Goal: Task Accomplishment & Management: Use online tool/utility

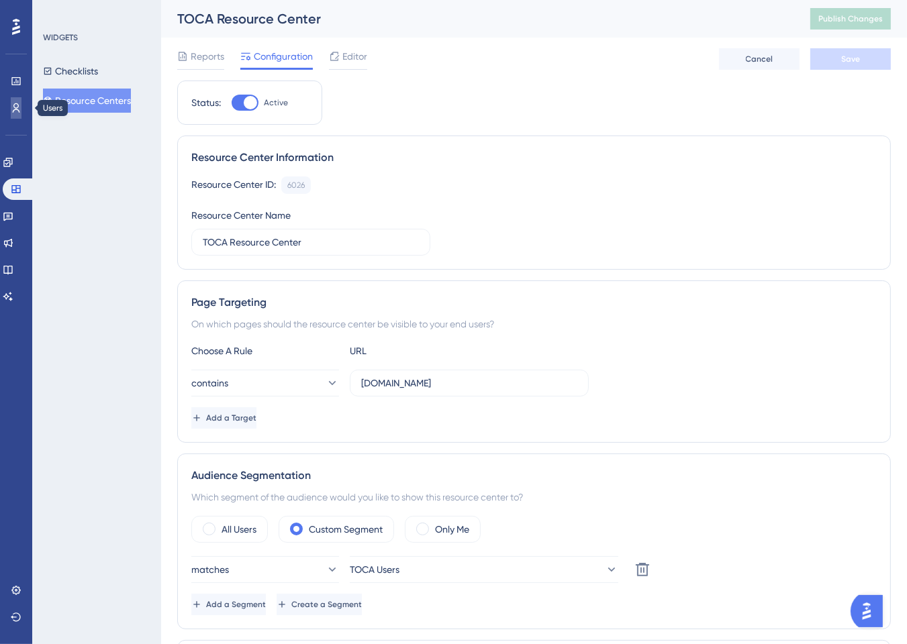
click at [13, 105] on icon at bounding box center [16, 108] width 11 height 11
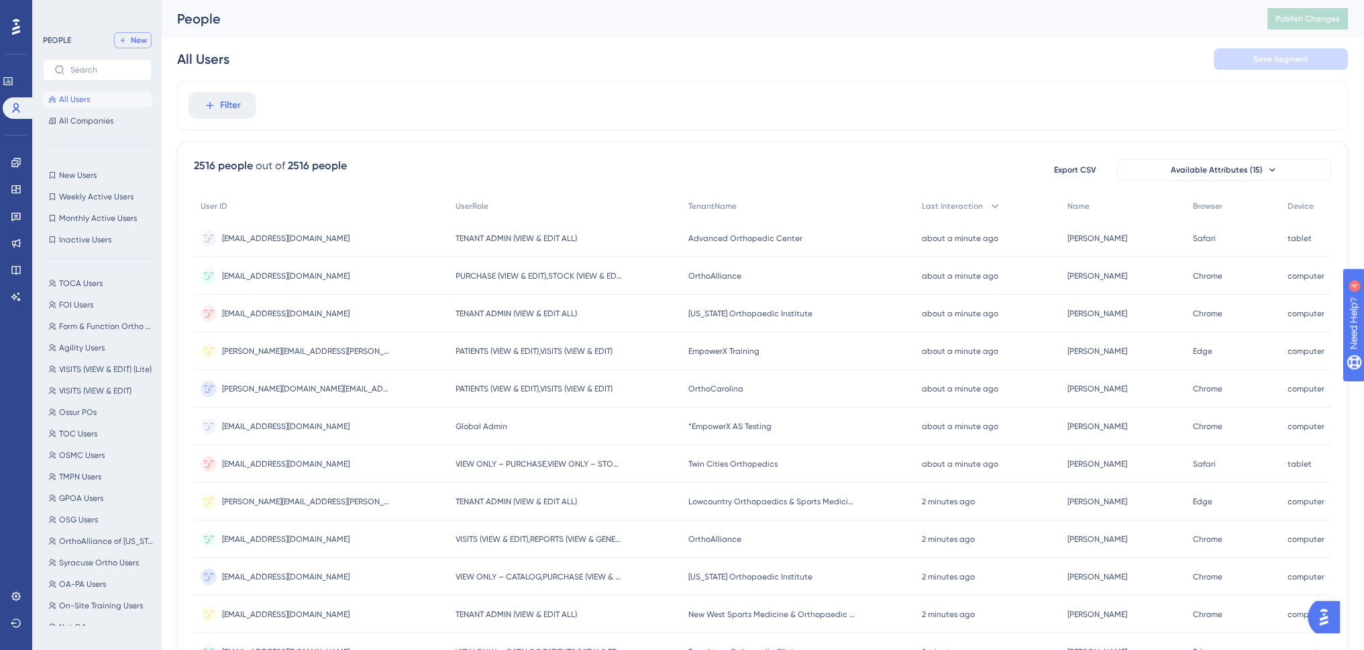
click at [134, 40] on span "New" at bounding box center [139, 40] width 16 height 11
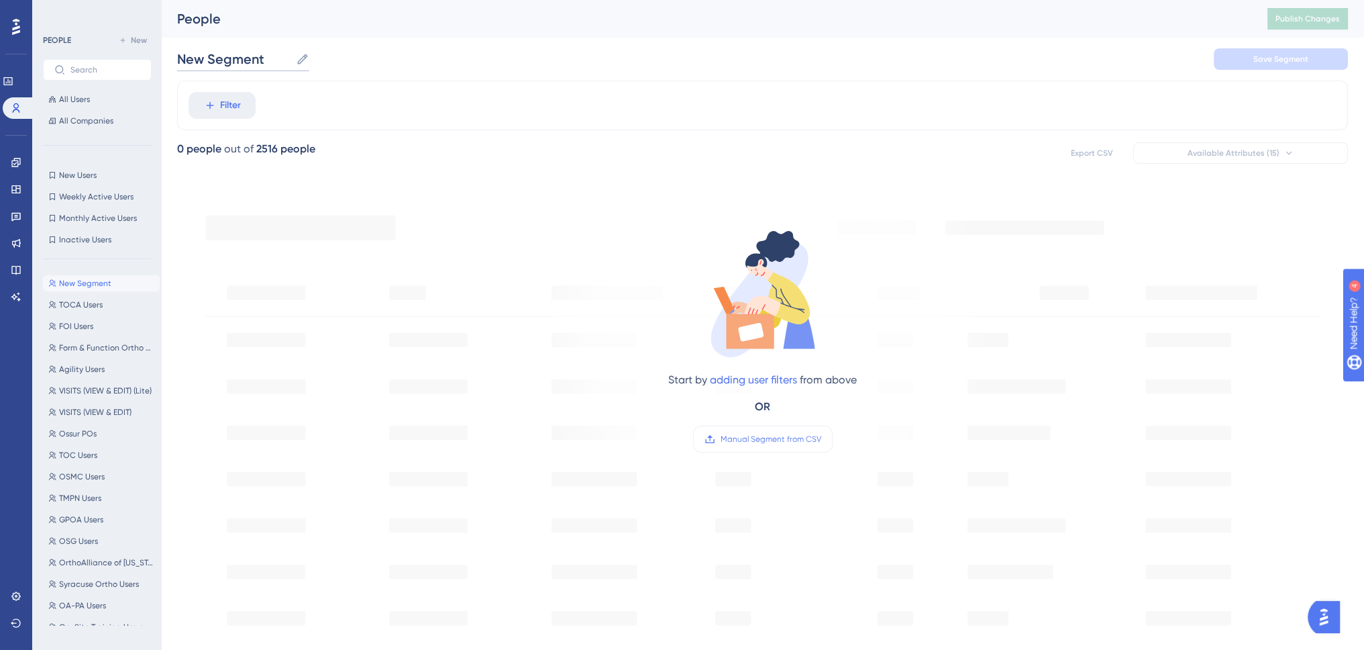
drag, startPoint x: 254, startPoint y: 56, endPoint x: 132, endPoint y: 52, distance: 122.9
click at [161, 52] on div "Performance Users Engagement Widgets Feedback Product Updates Knowledge Base AI…" at bounding box center [762, 515] width 1203 height 1031
type input "Litchfield Users"
drag, startPoint x: 224, startPoint y: 117, endPoint x: 225, endPoint y: 109, distance: 7.4
click at [224, 113] on button "Filter" at bounding box center [222, 105] width 67 height 27
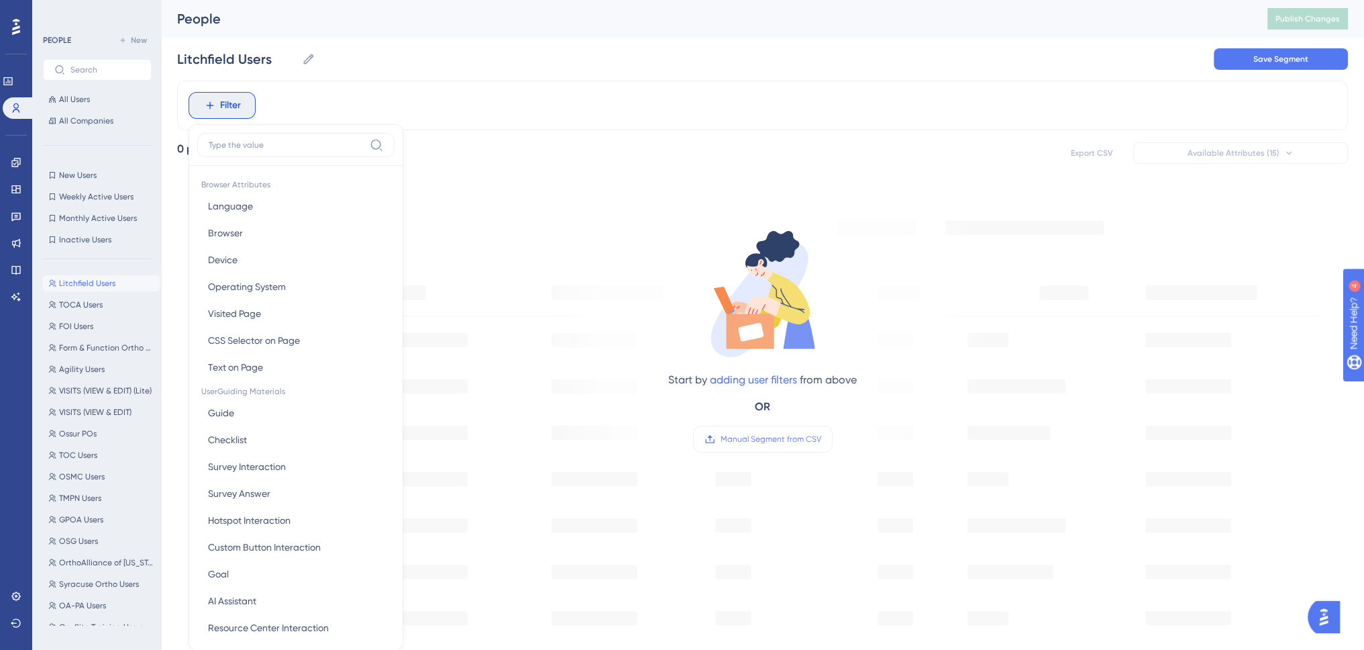
scroll to position [62, 0]
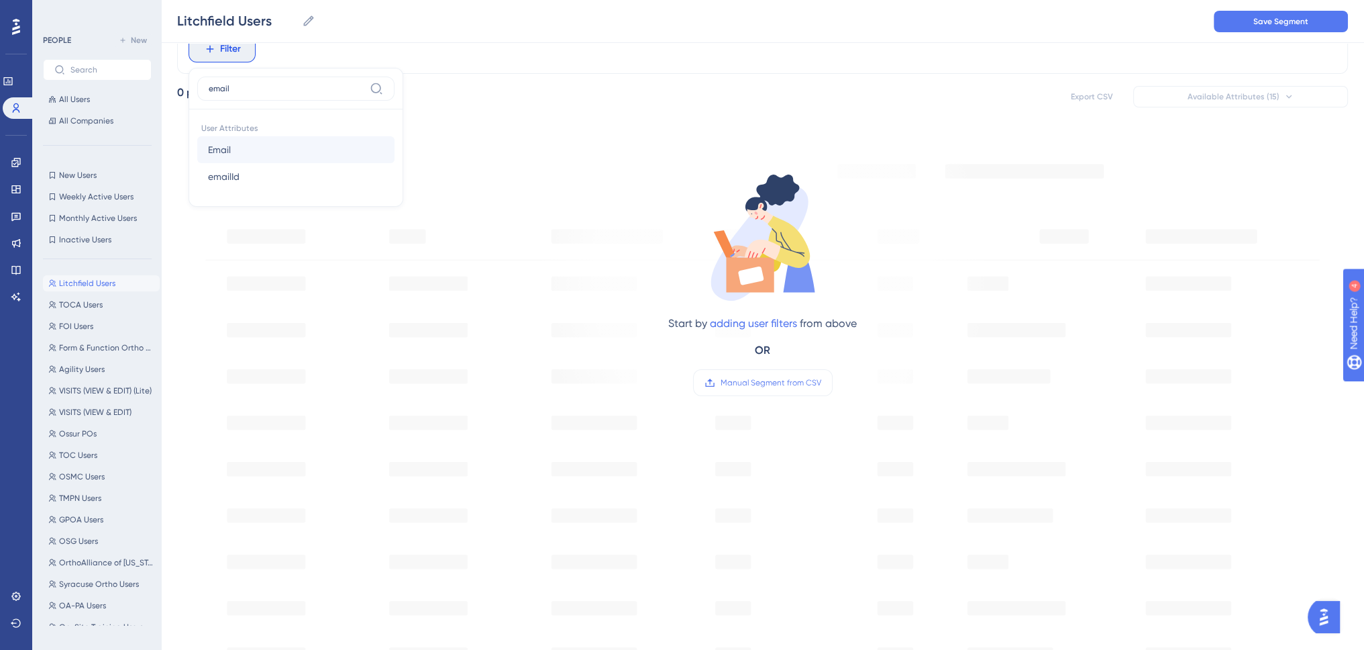
type input "email"
click at [308, 151] on button "Email Email" at bounding box center [295, 149] width 197 height 27
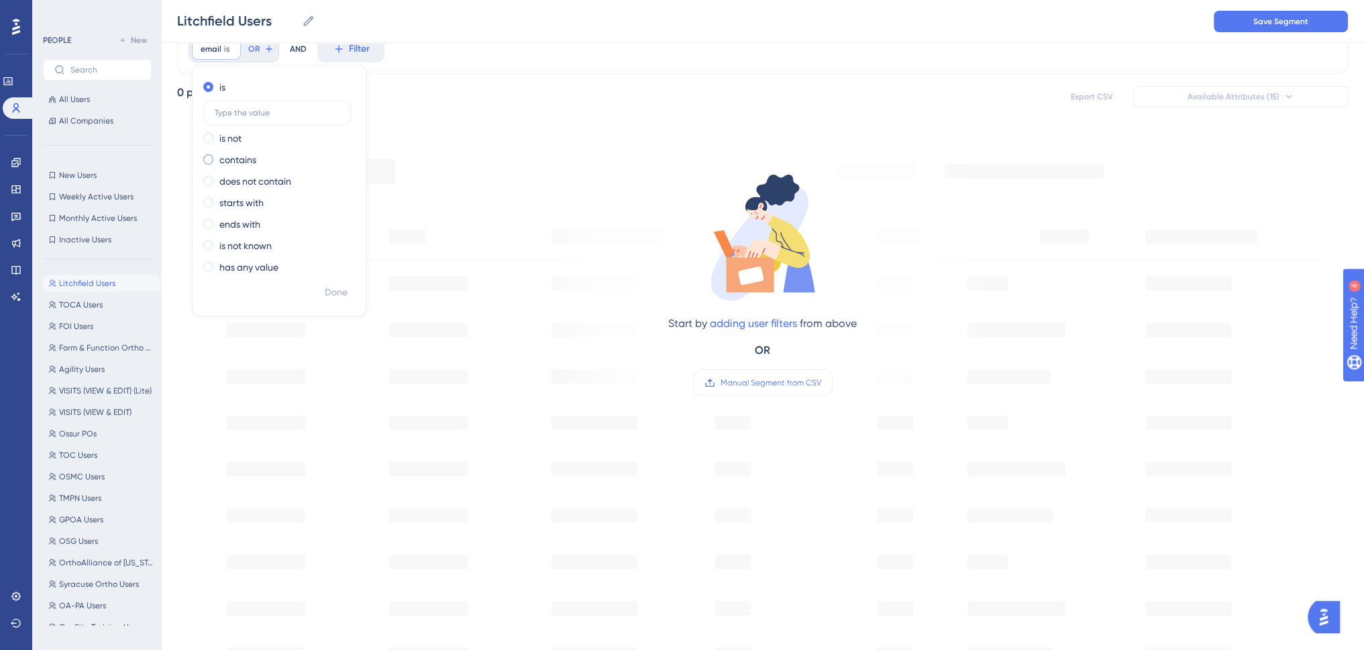
click at [247, 161] on label "contains" at bounding box center [237, 160] width 37 height 16
type input "[DOMAIN_NAME]"
click at [338, 289] on span "Done" at bounding box center [336, 293] width 23 height 16
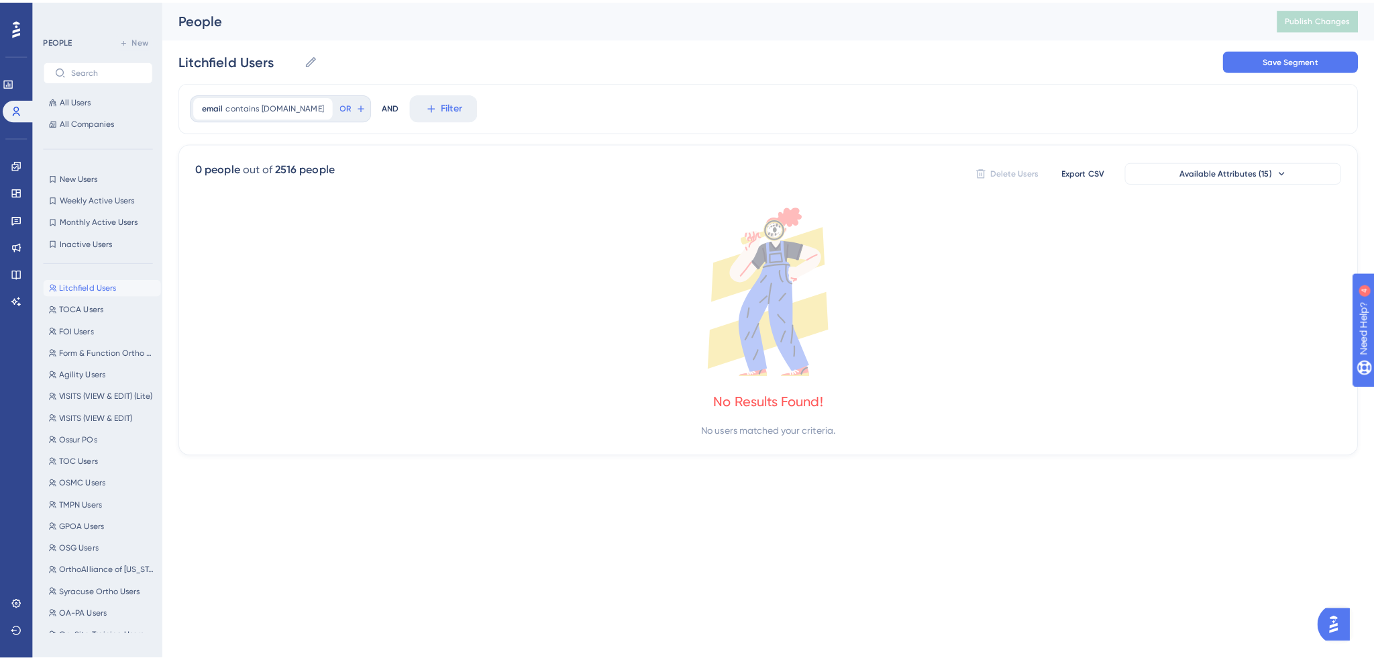
scroll to position [0, 0]
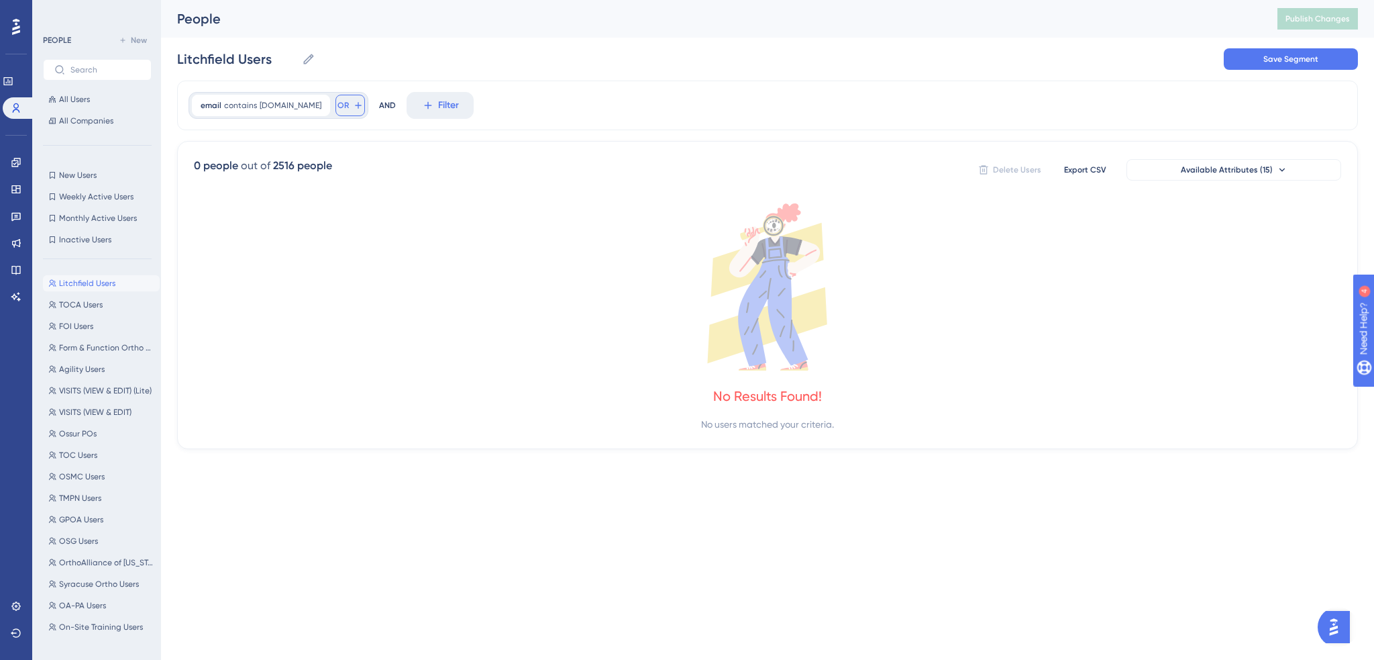
click at [338, 106] on span "OR" at bounding box center [343, 105] width 11 height 11
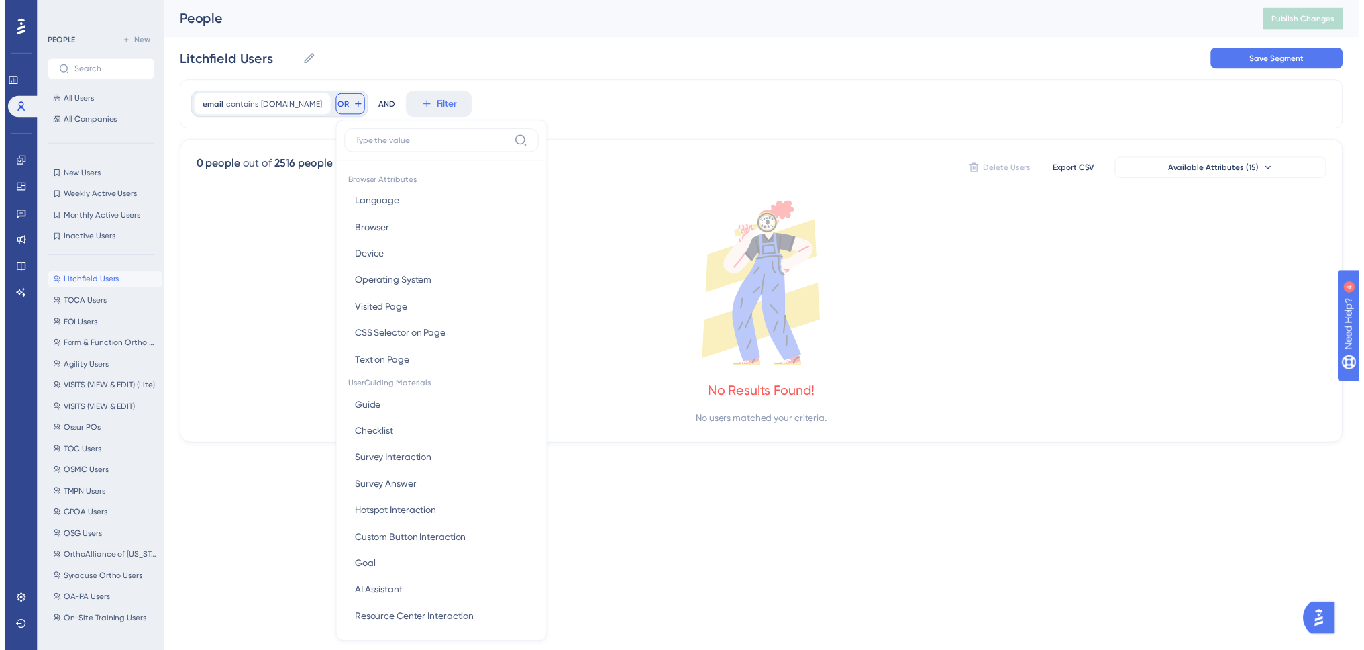
scroll to position [60, 0]
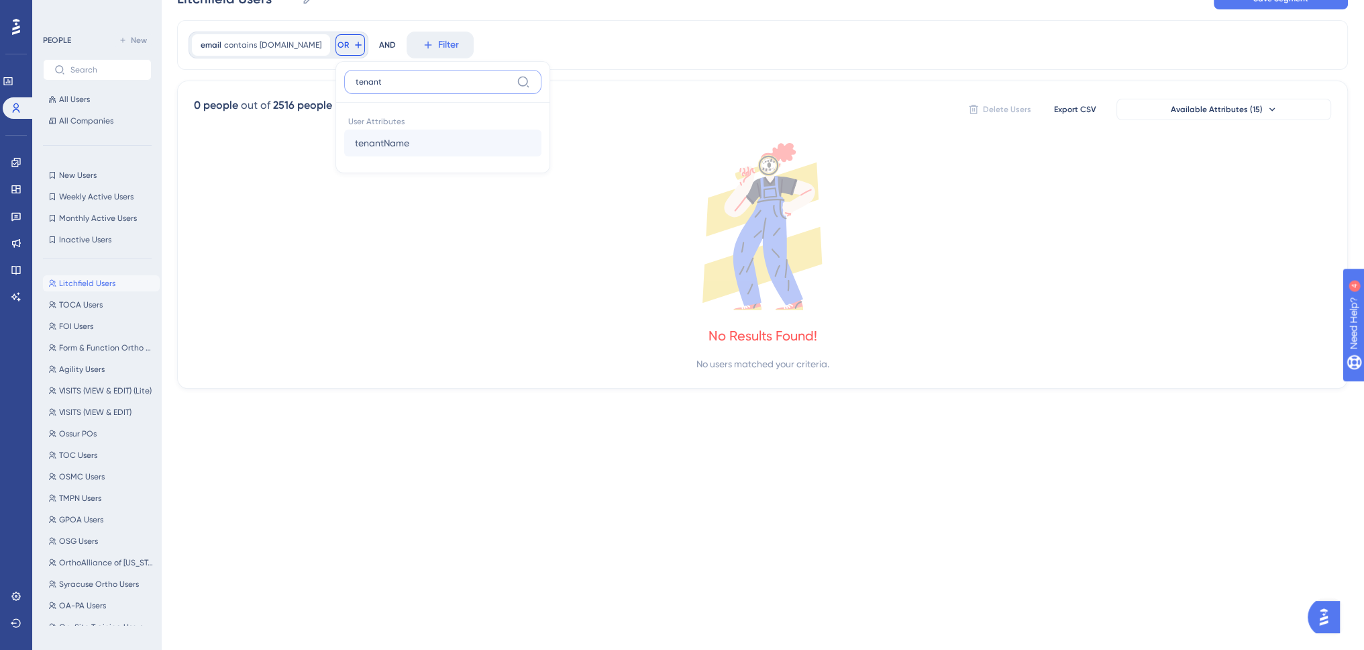
type input "tenant"
click at [355, 146] on span "tenantName" at bounding box center [382, 143] width 54 height 16
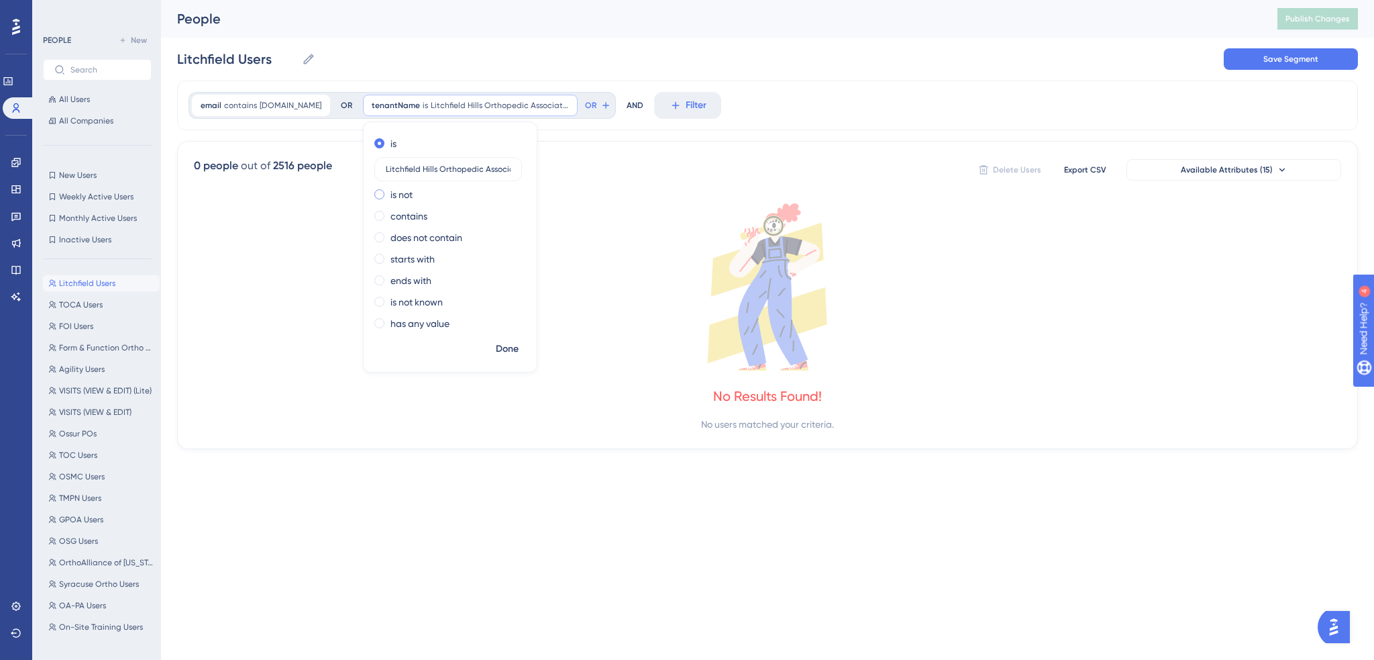
scroll to position [0, 27]
type input "Litchfield Hills Orthopedic Associates, LLP"
click at [496, 351] on span "Done" at bounding box center [507, 349] width 23 height 16
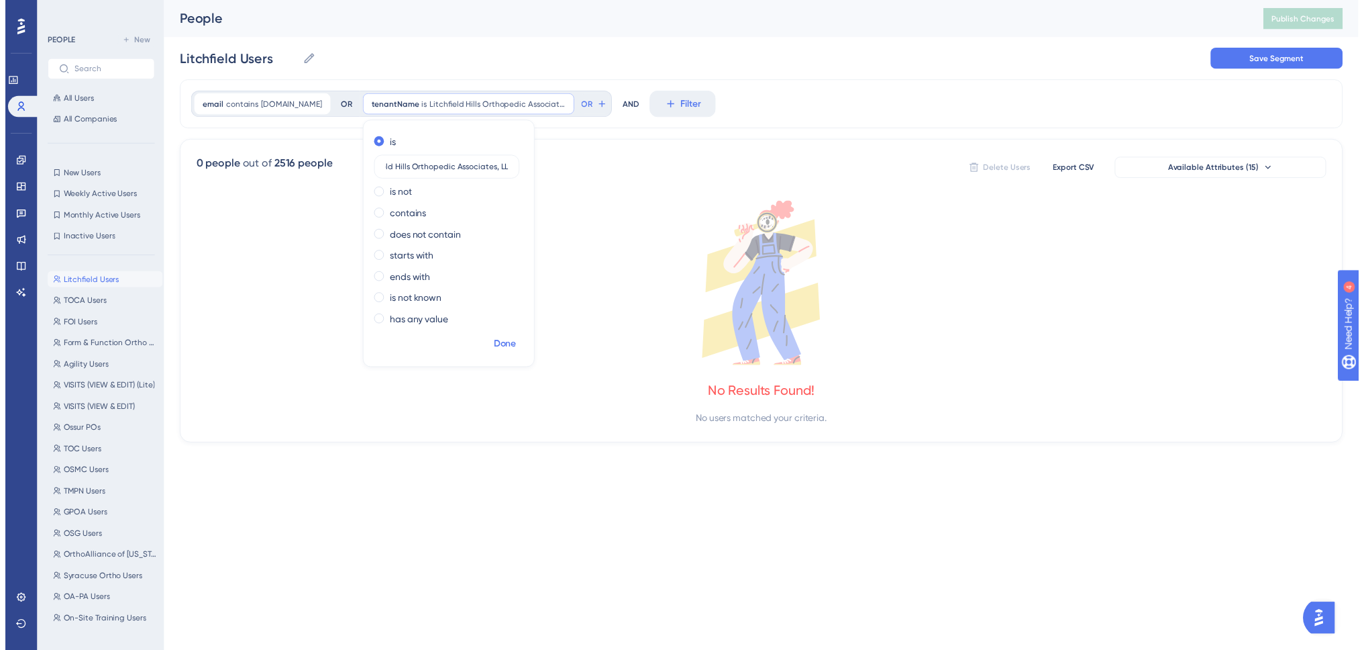
scroll to position [0, 0]
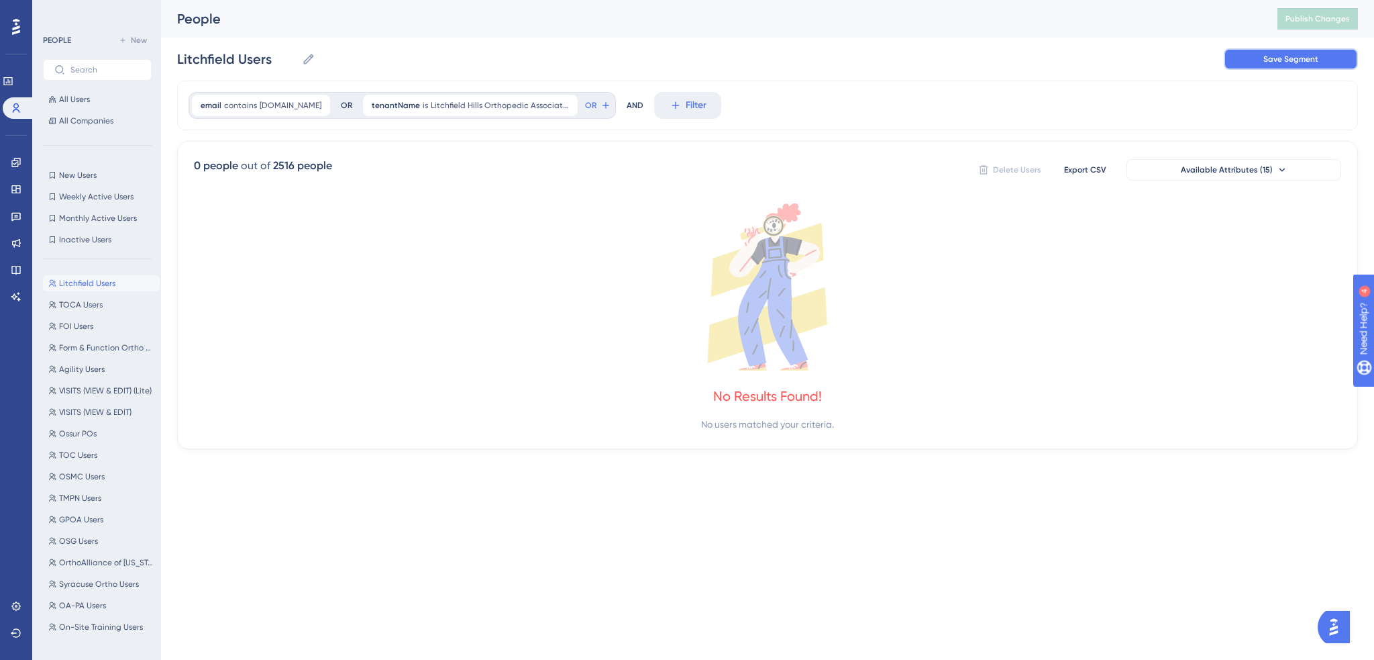
click at [906, 60] on span "Save Segment" at bounding box center [1291, 59] width 55 height 11
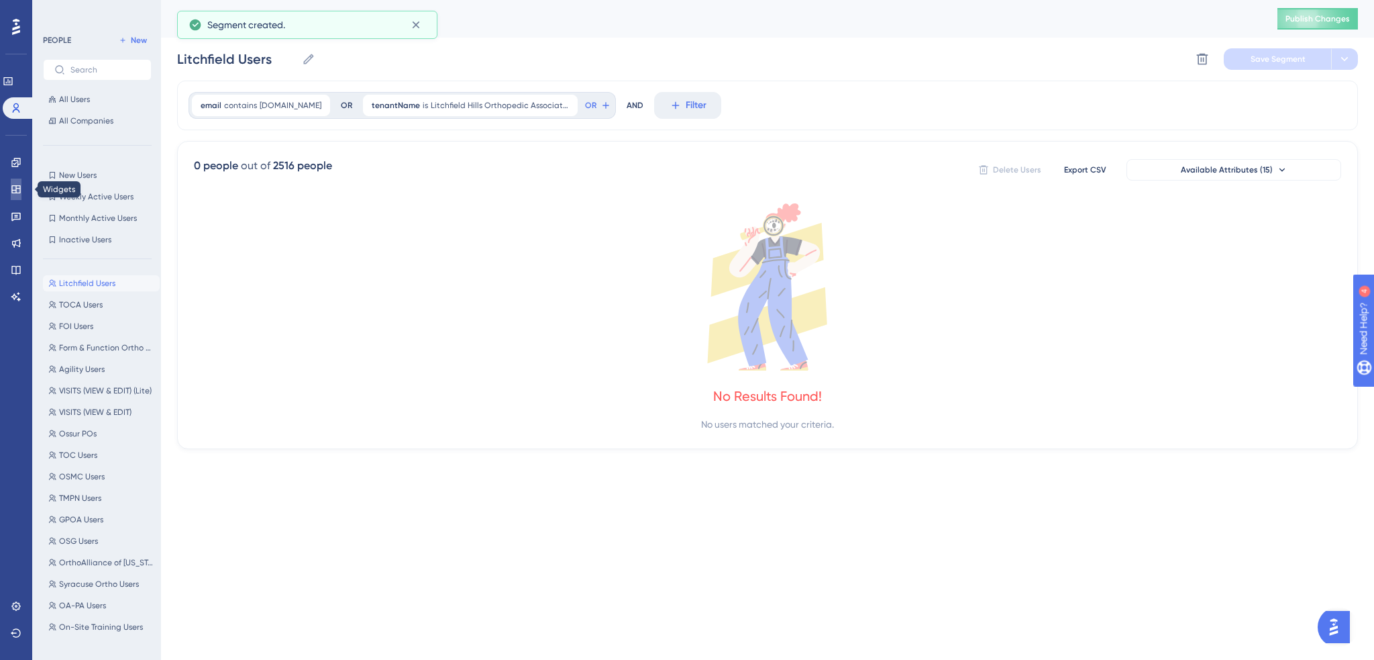
click at [16, 185] on icon at bounding box center [16, 189] width 11 height 11
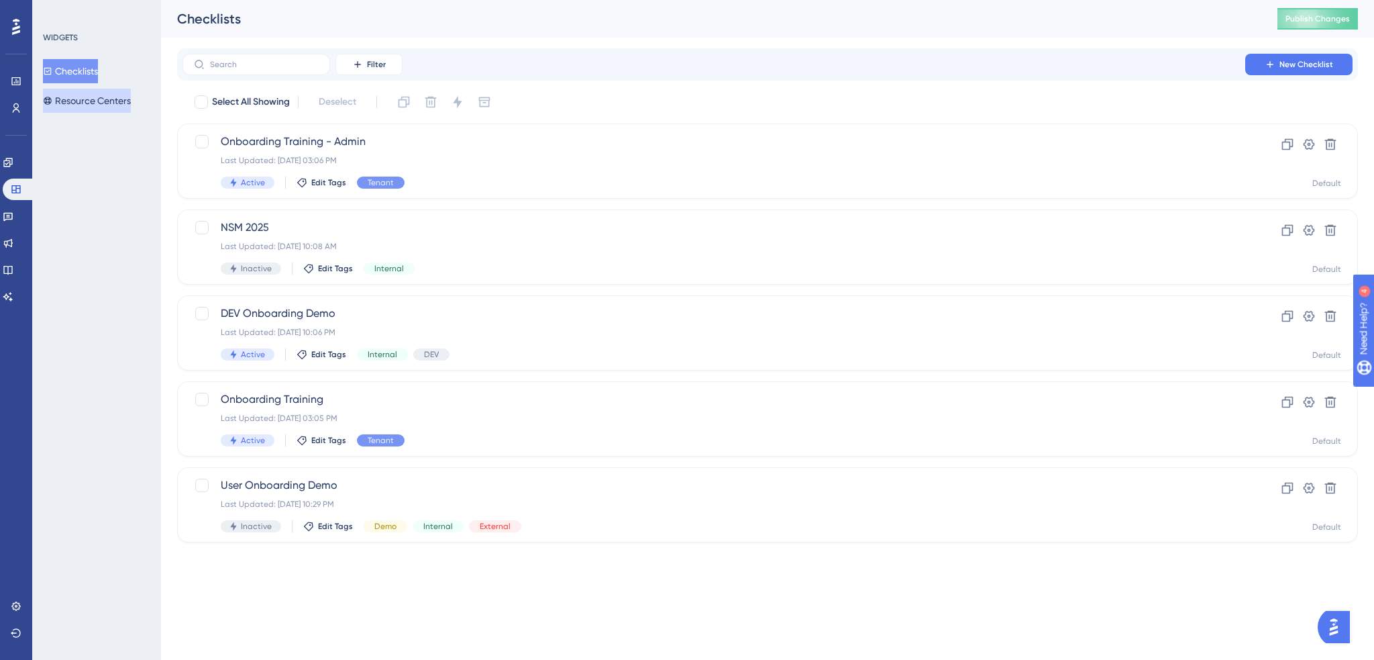
click at [95, 101] on button "Resource Centers" at bounding box center [87, 101] width 88 height 24
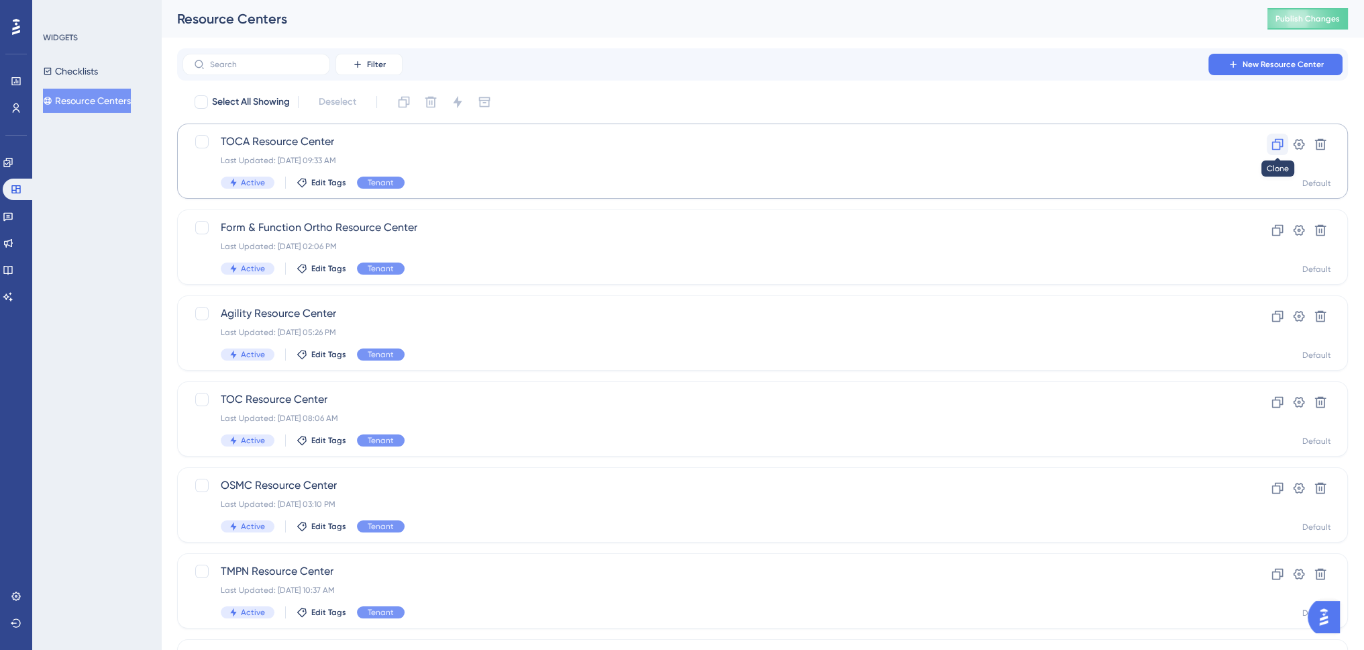
click at [906, 141] on icon at bounding box center [1277, 144] width 13 height 13
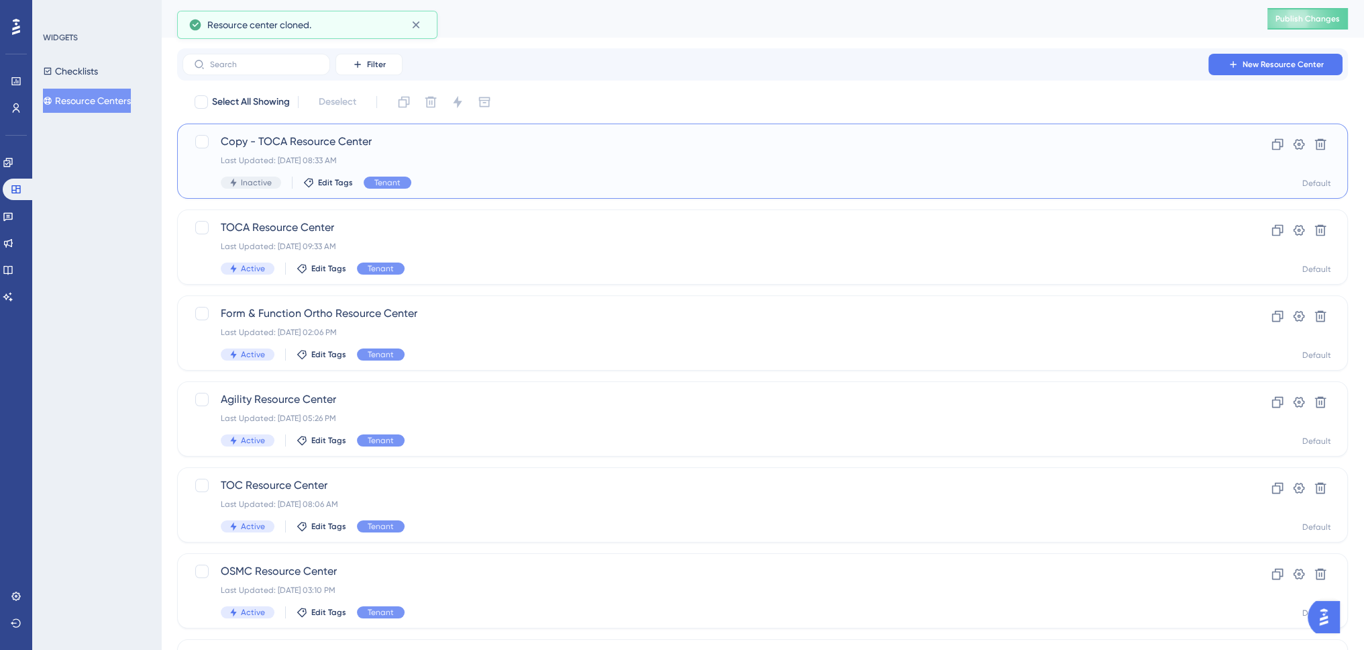
click at [650, 148] on span "Copy - TOCA Resource Center" at bounding box center [709, 142] width 976 height 16
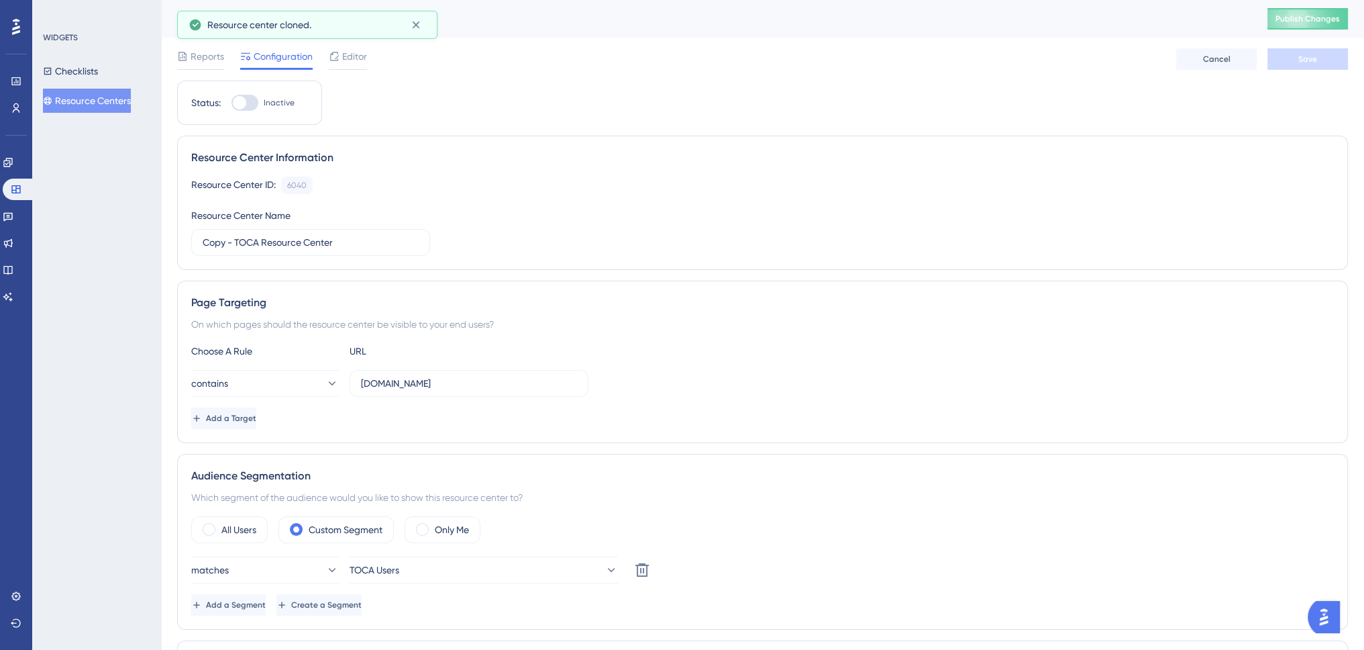
click at [244, 104] on div at bounding box center [239, 102] width 13 height 13
click at [232, 103] on input "Inactive" at bounding box center [231, 103] width 1 height 1
checkbox input "true"
click at [236, 238] on input "Copy - TOCA Resource Center" at bounding box center [311, 242] width 216 height 15
drag, startPoint x: 259, startPoint y: 246, endPoint x: 160, endPoint y: 240, distance: 99.5
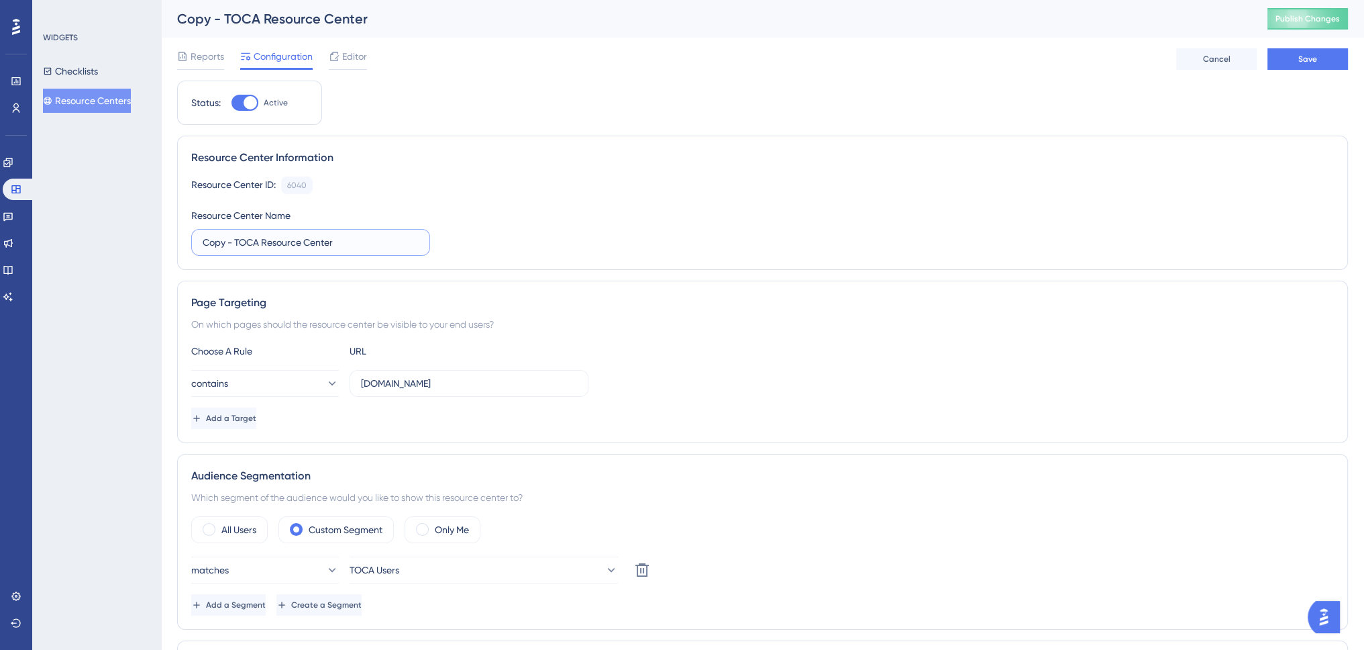
click at [161, 240] on div "Performance Users Engagement Widgets Feedback Product Updates Knowledge Base AI…" at bounding box center [762, 453] width 1203 height 906
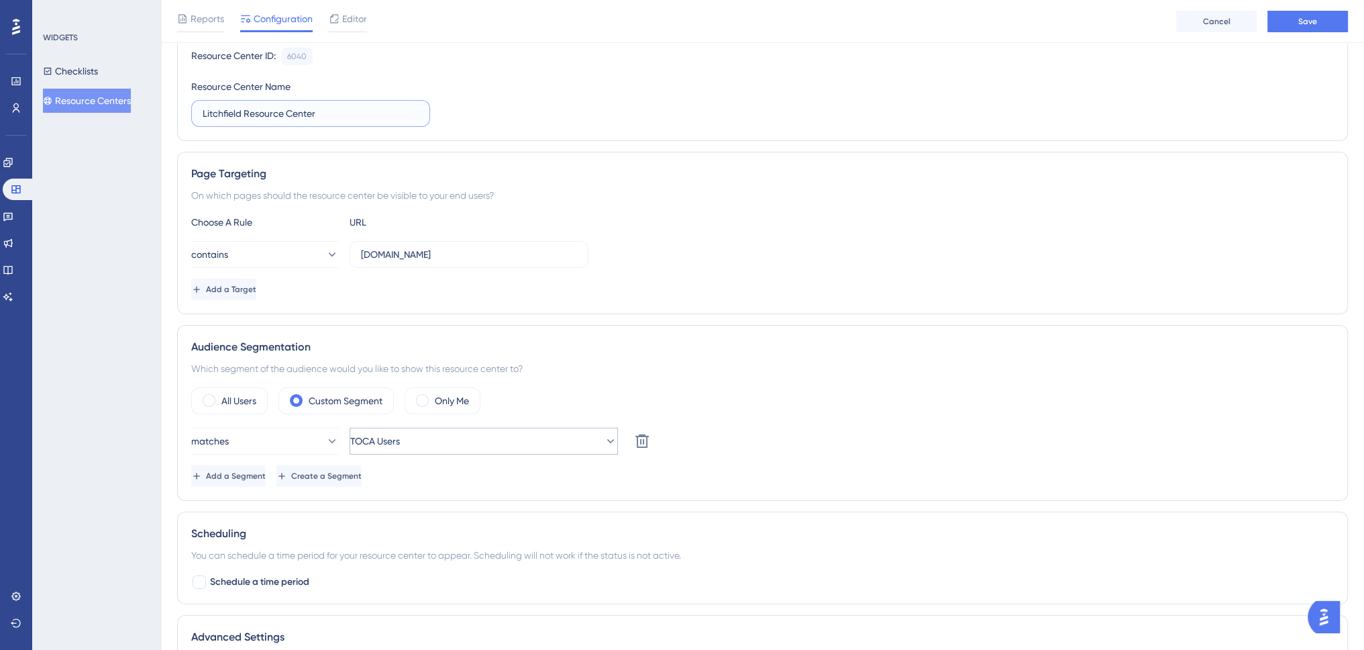
type input "Litchfield Resource Center"
click at [377, 437] on span "TOCA Users" at bounding box center [375, 441] width 50 height 16
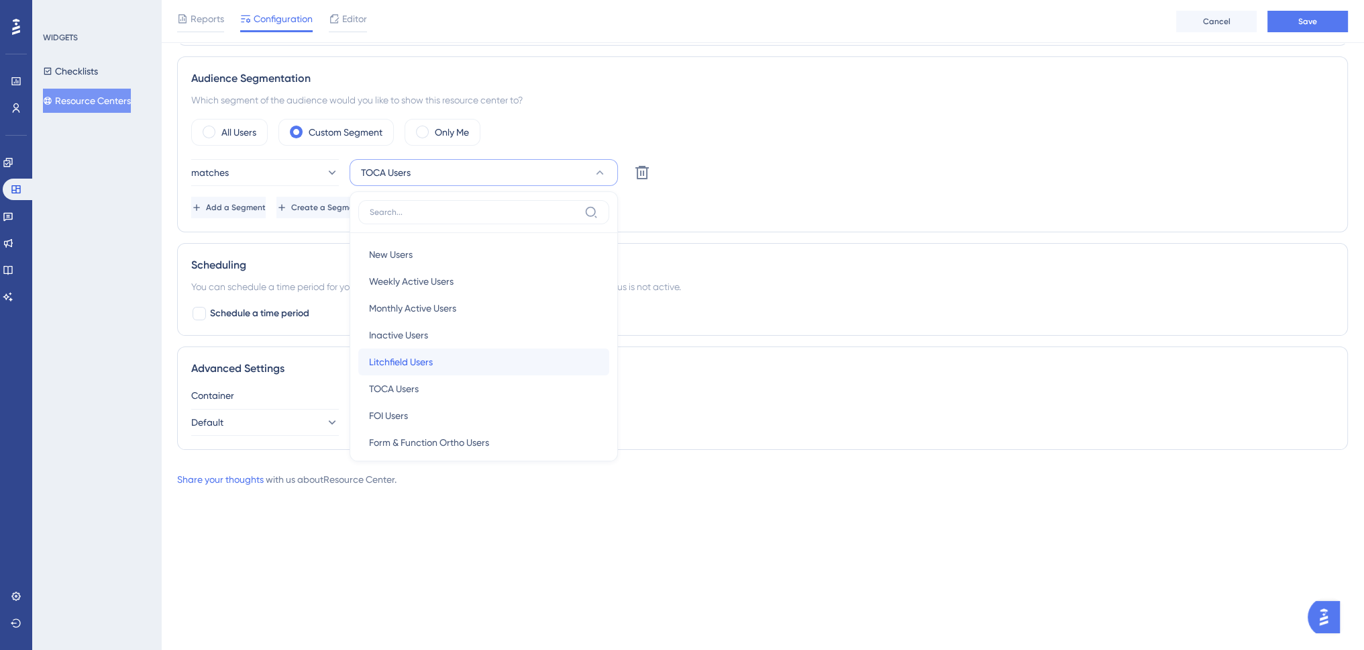
click at [405, 366] on span "Litchfield Users" at bounding box center [401, 362] width 64 height 16
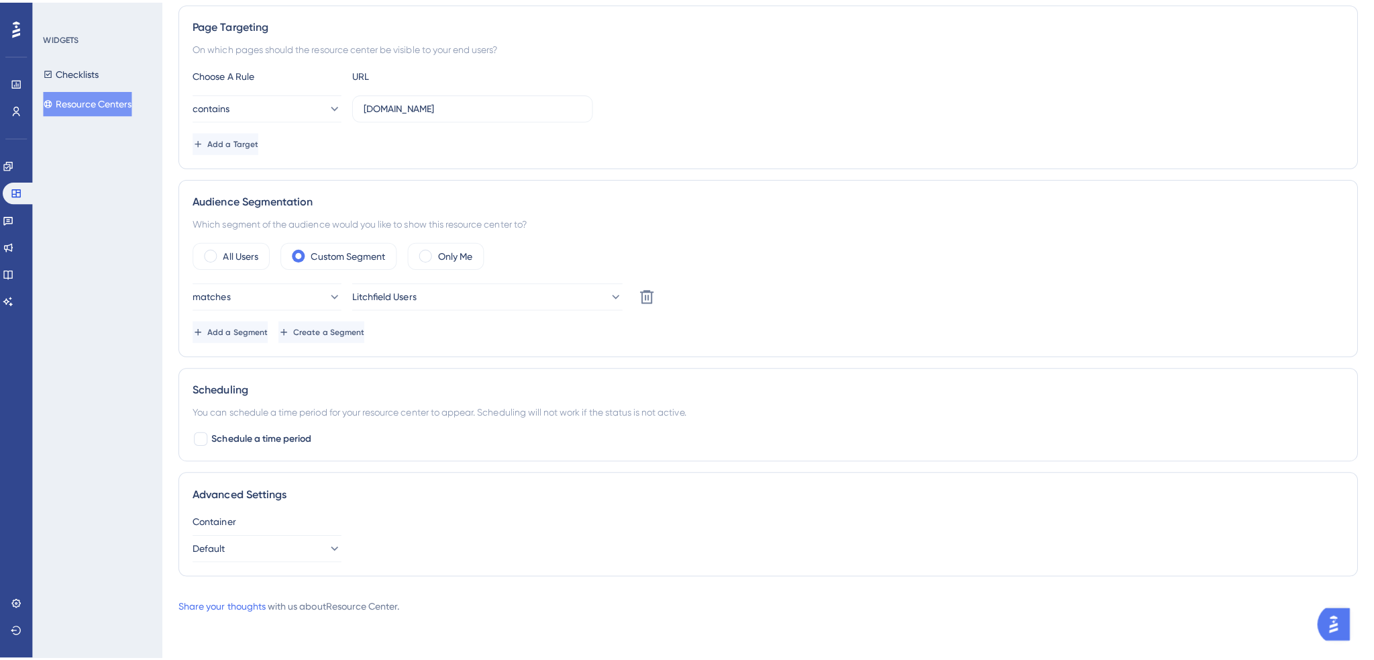
scroll to position [0, 0]
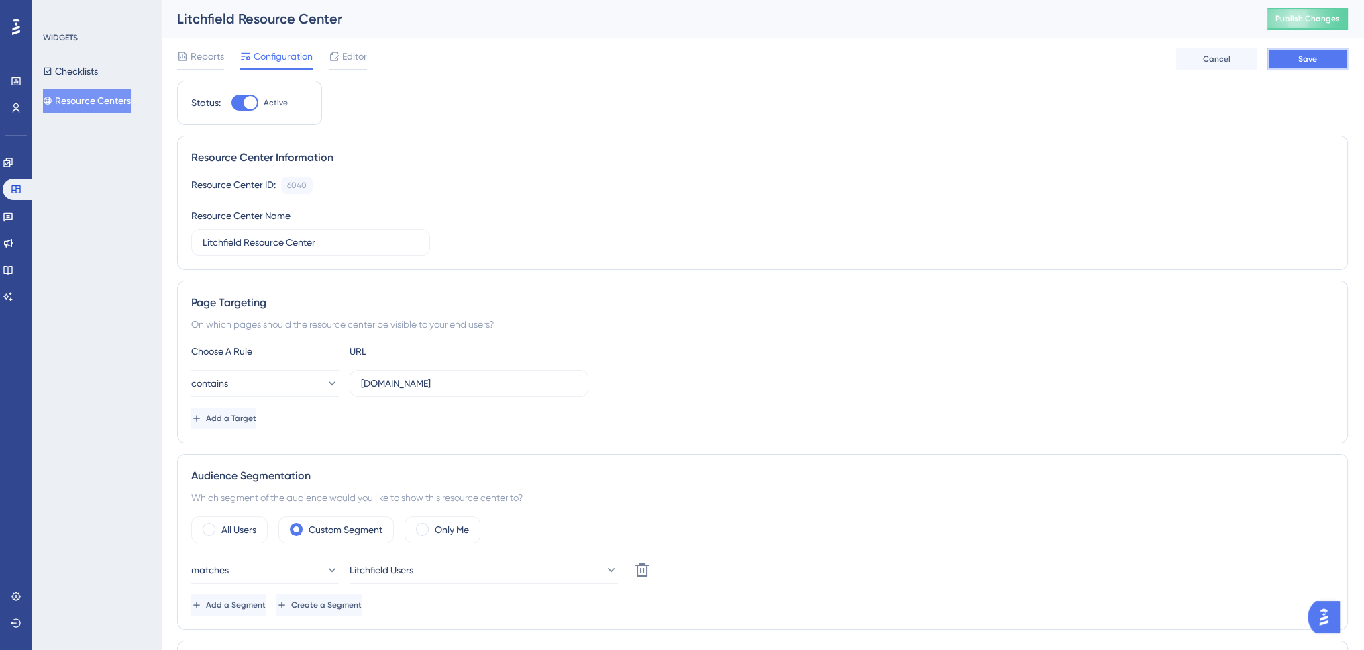
click at [906, 56] on span "Save" at bounding box center [1307, 59] width 19 height 11
click at [349, 55] on span "Editor" at bounding box center [354, 56] width 25 height 16
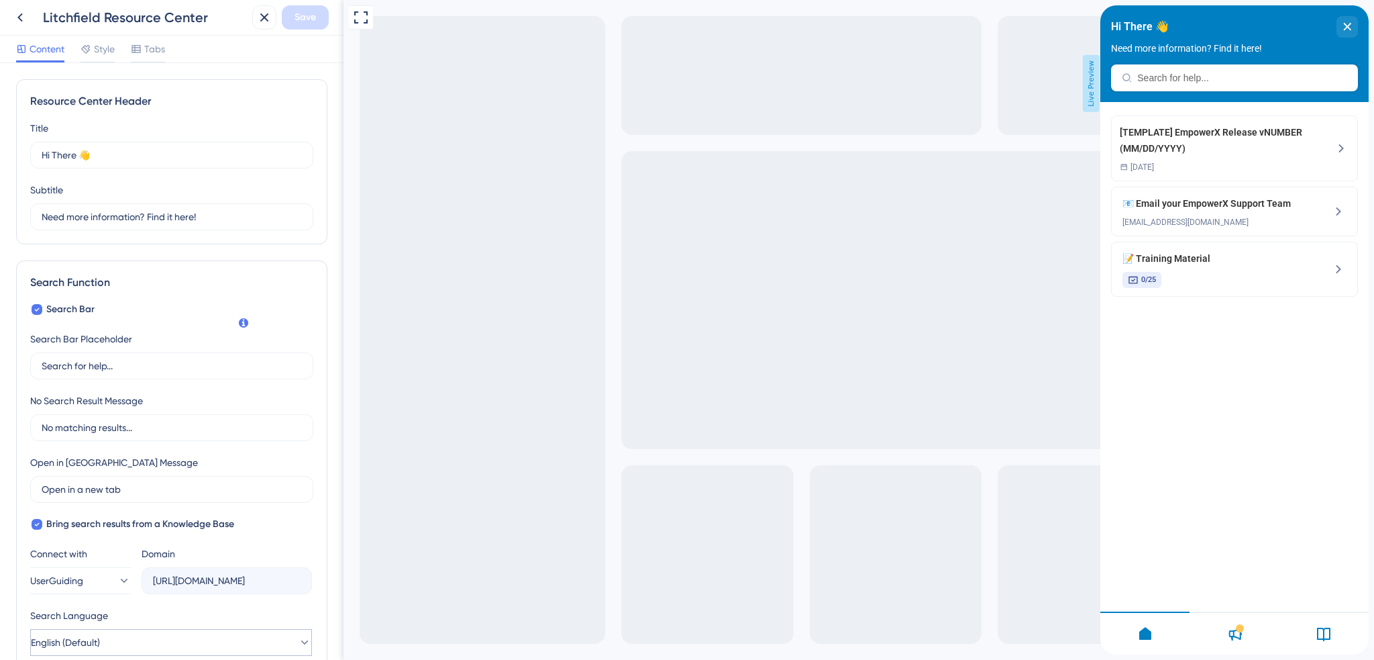
scroll to position [268, 0]
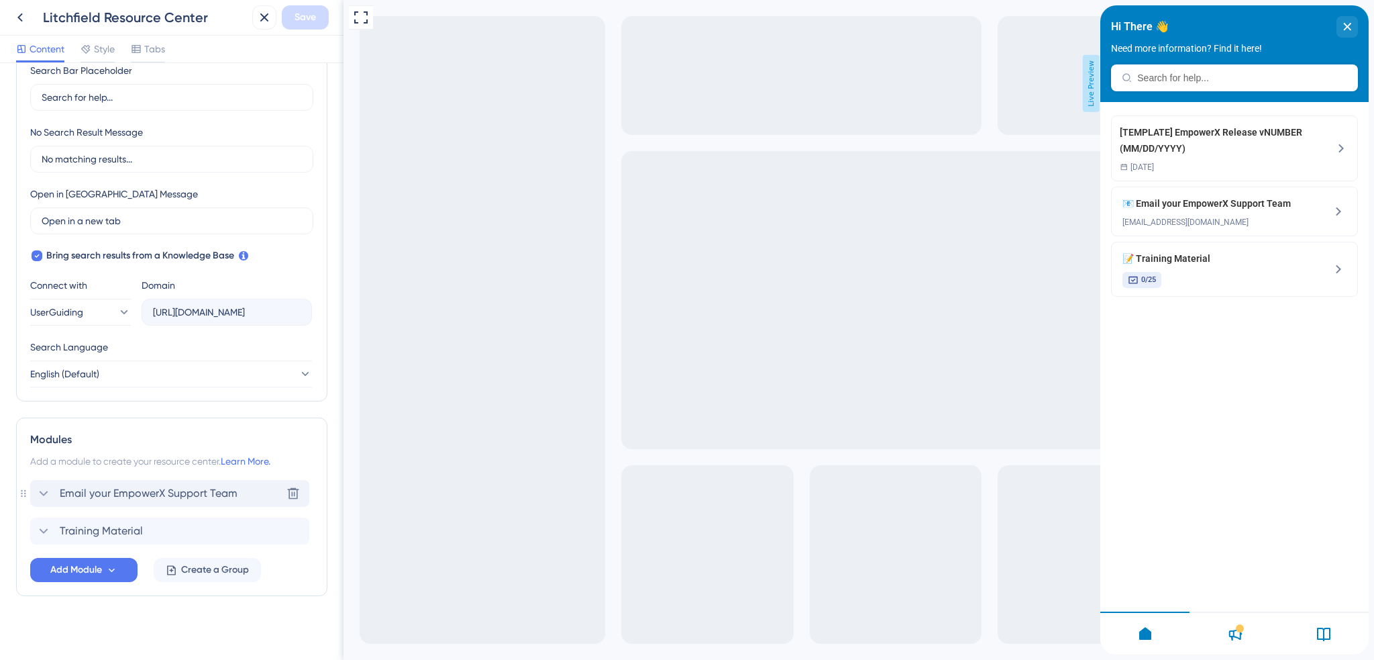
click at [102, 501] on div "Email your EmpowerX Support Team Delete" at bounding box center [169, 493] width 279 height 27
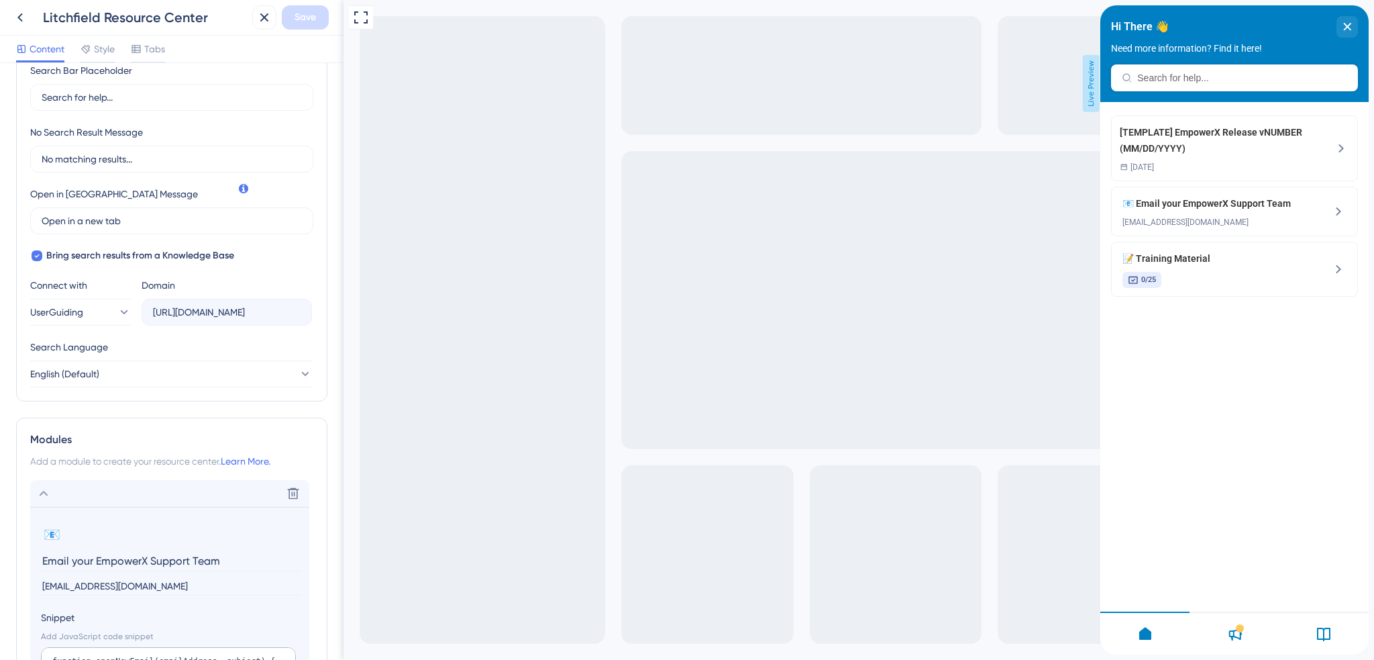
scroll to position [336, 0]
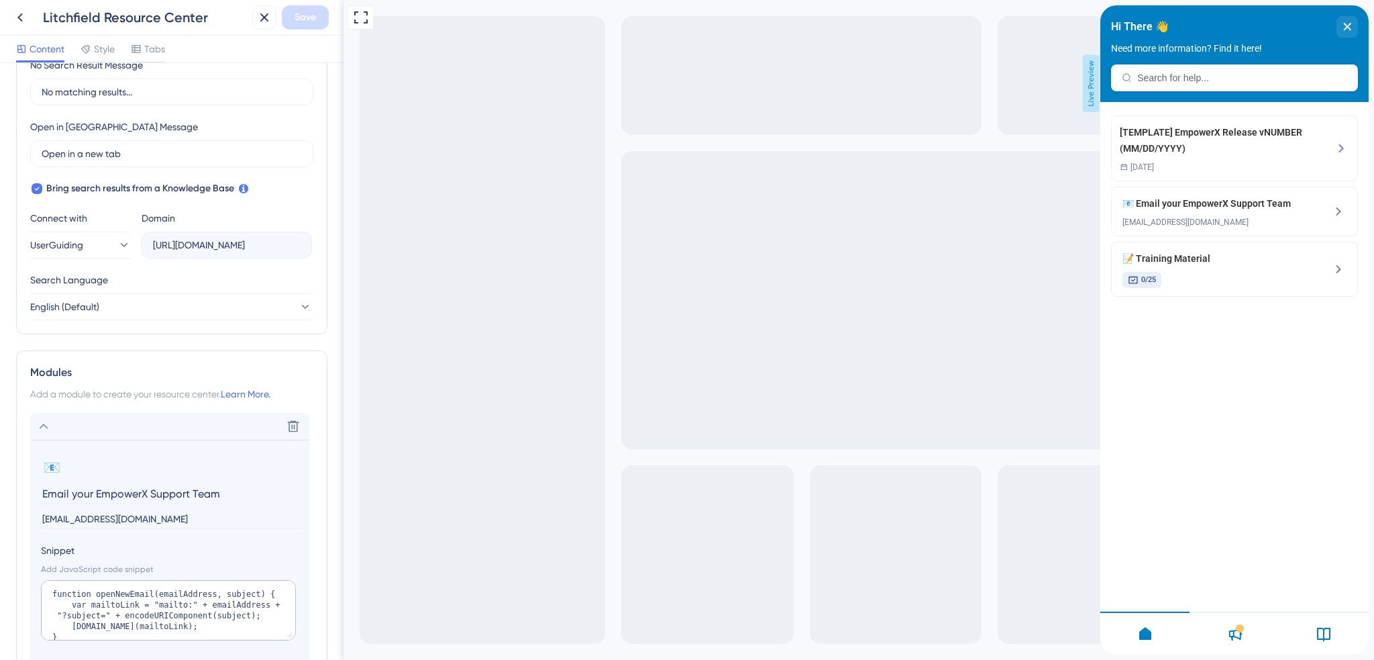
click at [55, 521] on input "[EMAIL_ADDRESS][DOMAIN_NAME]" at bounding box center [171, 519] width 260 height 18
click at [54, 521] on input "[EMAIL_ADDRESS][DOMAIN_NAME]" at bounding box center [171, 519] width 260 height 18
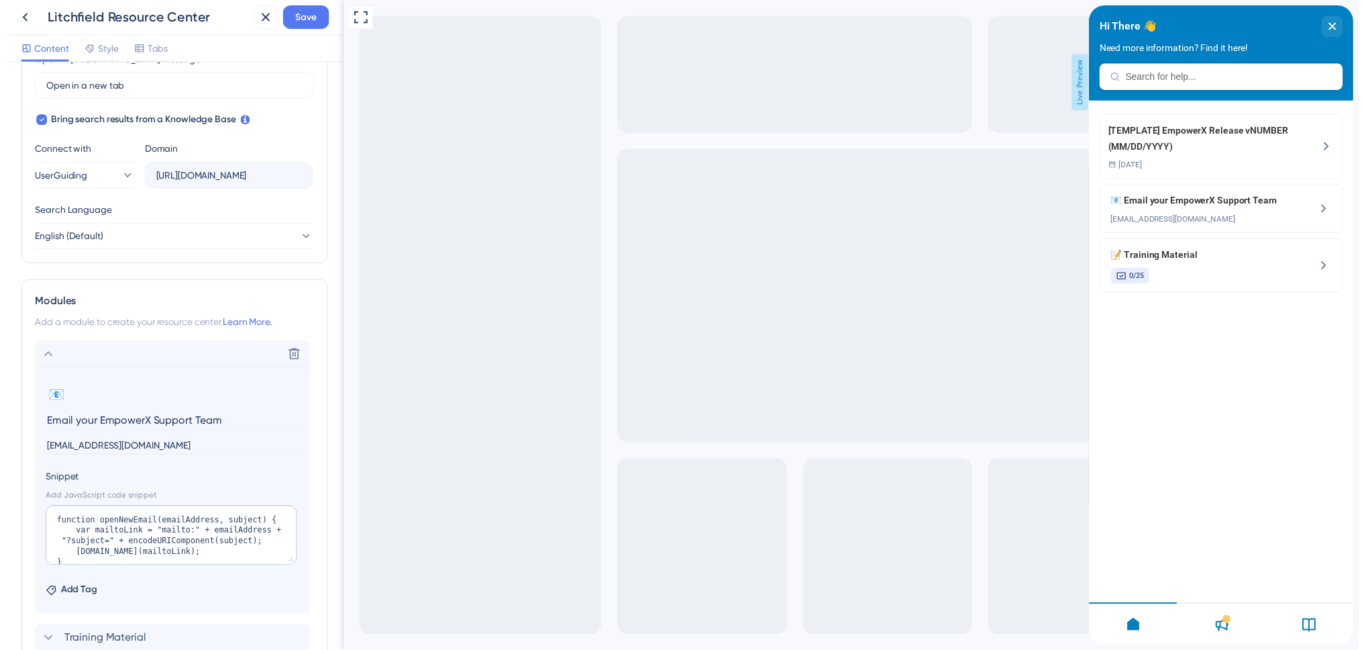
scroll to position [64, 0]
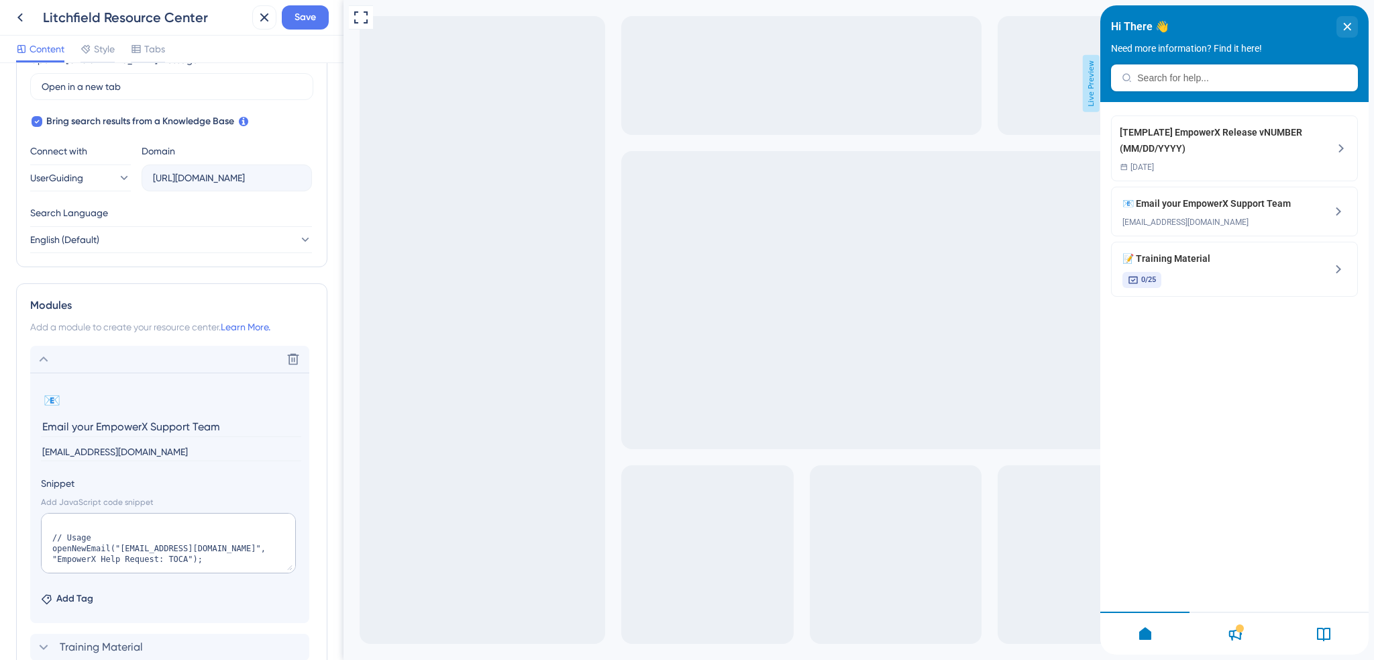
type input "[EMAIL_ADDRESS][DOMAIN_NAME]"
click at [123, 547] on textarea "function openNewEmail(emailAddress, subject) { var mailtoLink = "mailto:" + ema…" at bounding box center [168, 543] width 255 height 60
click at [122, 547] on textarea "function openNewEmail(emailAddress, subject) { var mailtoLink = "mailto:" + ema…" at bounding box center [168, 543] width 255 height 60
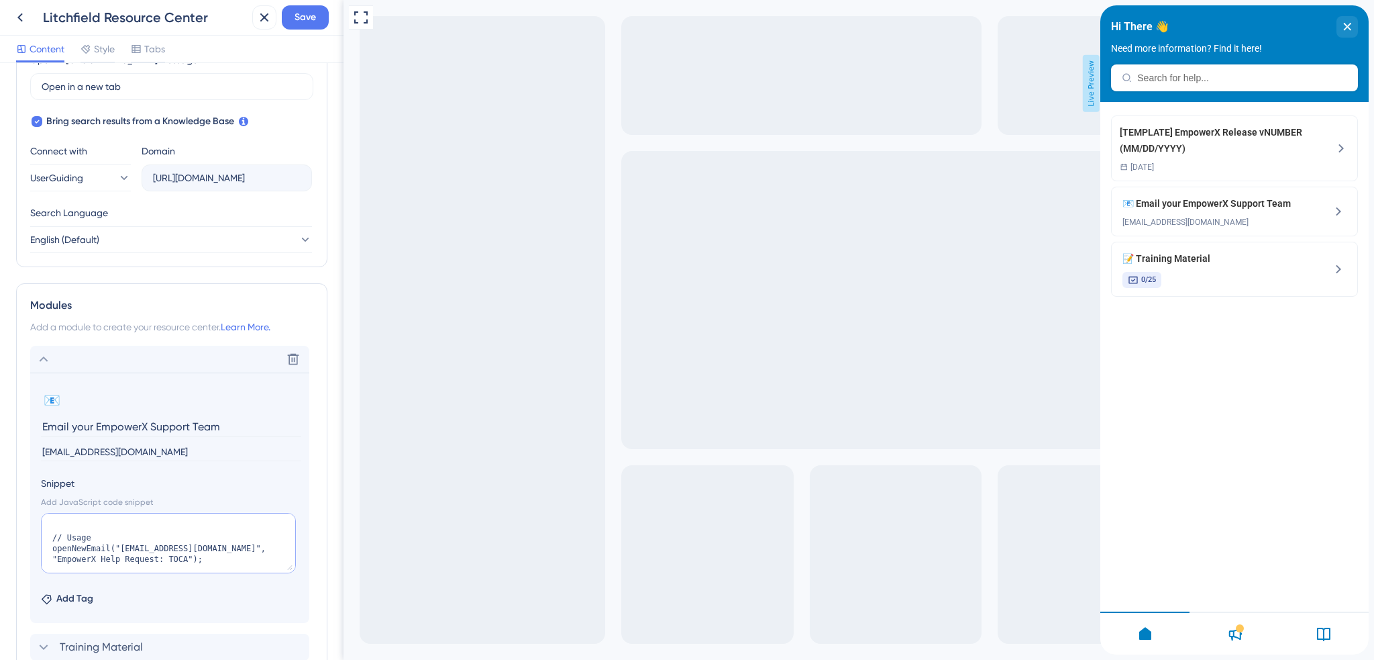
click at [99, 554] on textarea "function openNewEmail(emailAddress, subject) { var mailtoLink = "mailto:" + ema…" at bounding box center [168, 543] width 255 height 60
type textarea "function openNewEmail(emailAddress, subject) { var mailtoLink = "mailto:" + ema…"
click at [303, 21] on span "Save" at bounding box center [305, 17] width 21 height 16
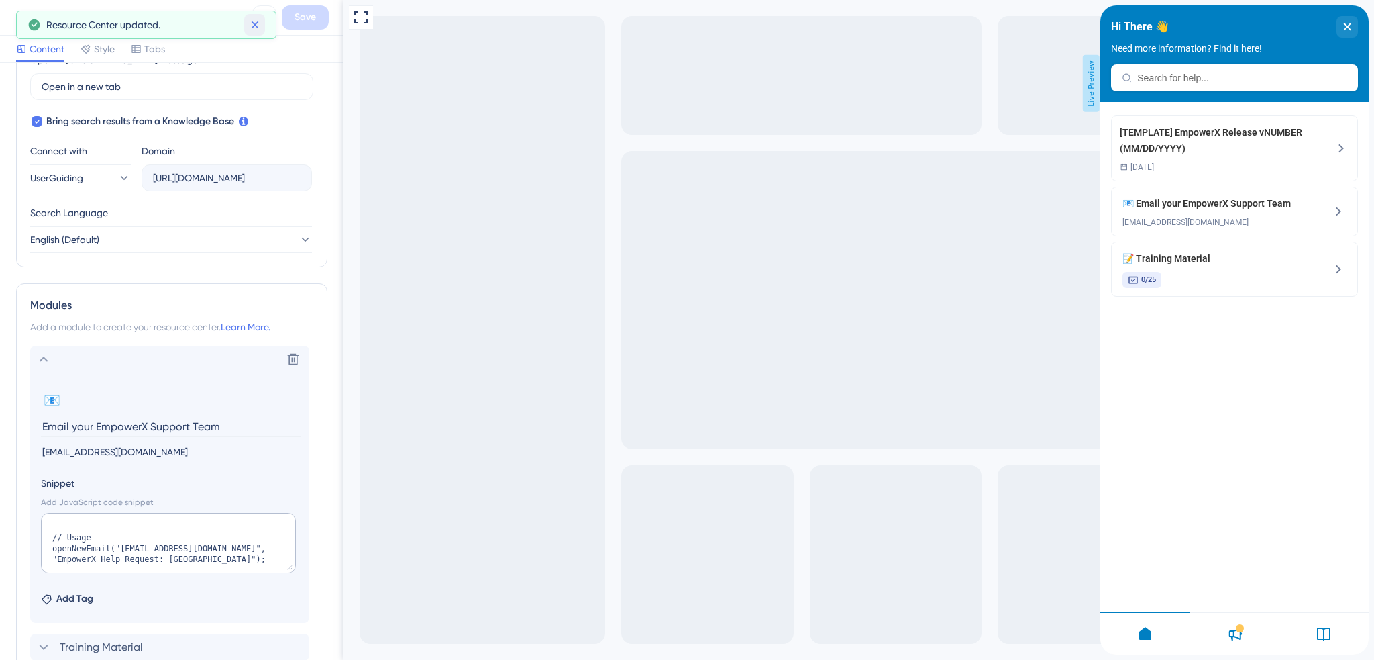
click at [254, 21] on icon at bounding box center [254, 24] width 13 height 13
click at [262, 21] on icon at bounding box center [264, 17] width 16 height 16
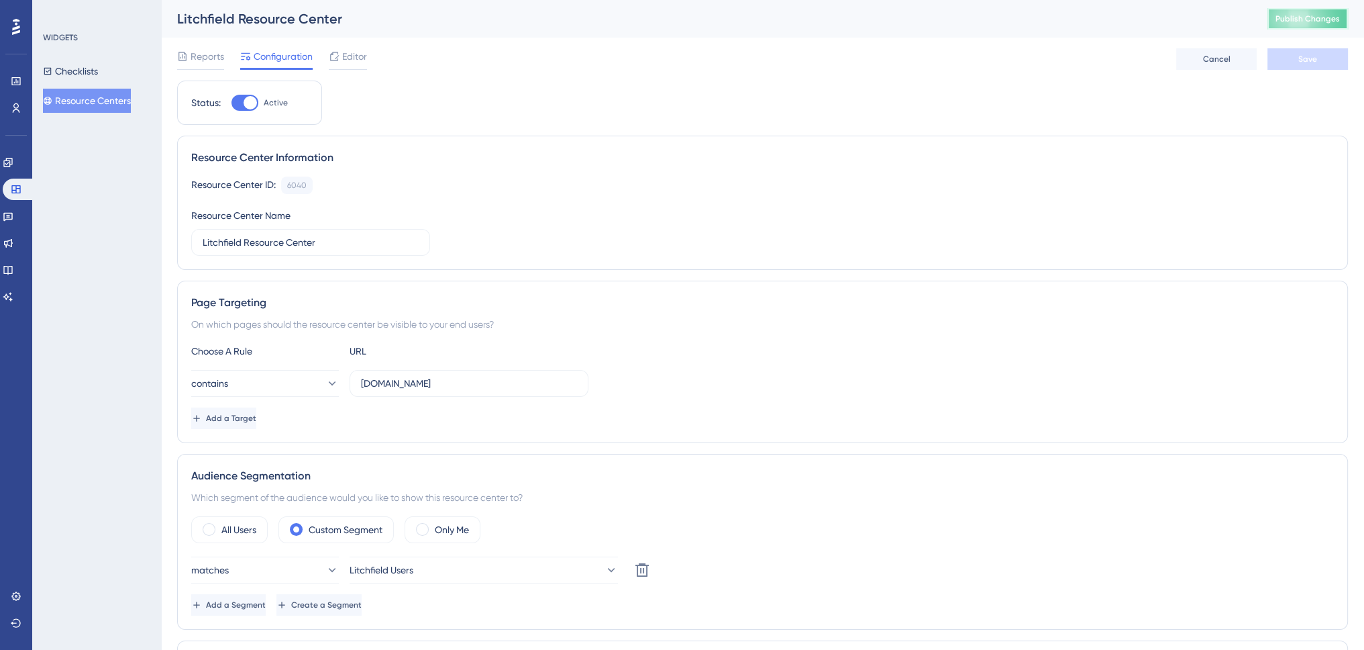
click at [906, 17] on span "Publish Changes" at bounding box center [1308, 18] width 64 height 11
